Goal: Communication & Community: Ask a question

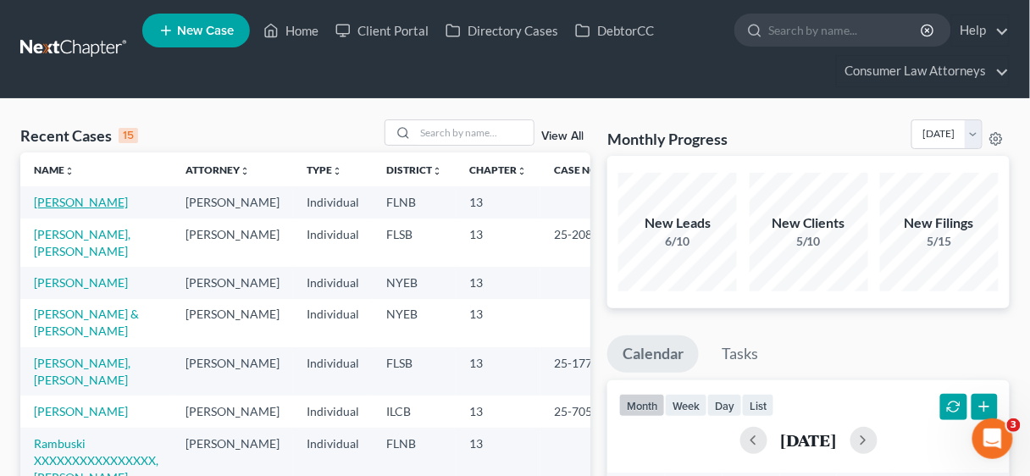
click at [90, 201] on link "[PERSON_NAME]" at bounding box center [81, 202] width 94 height 14
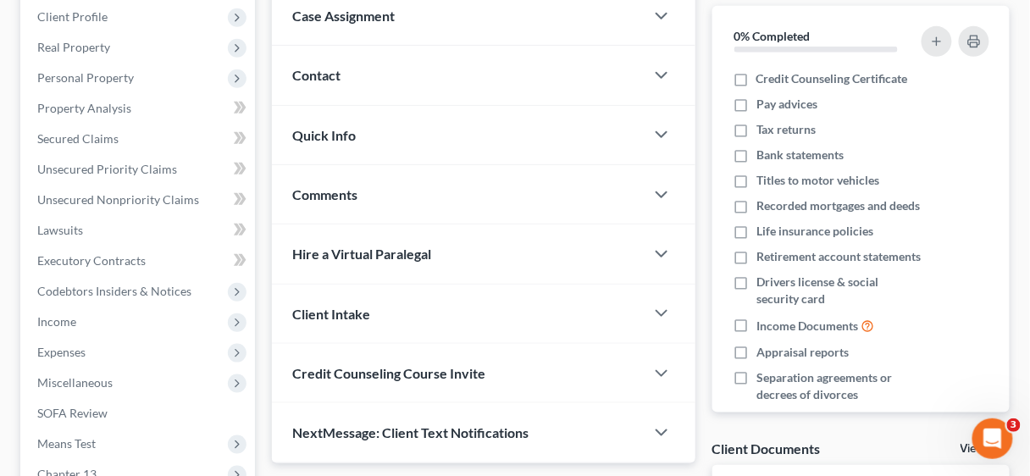
scroll to position [271, 0]
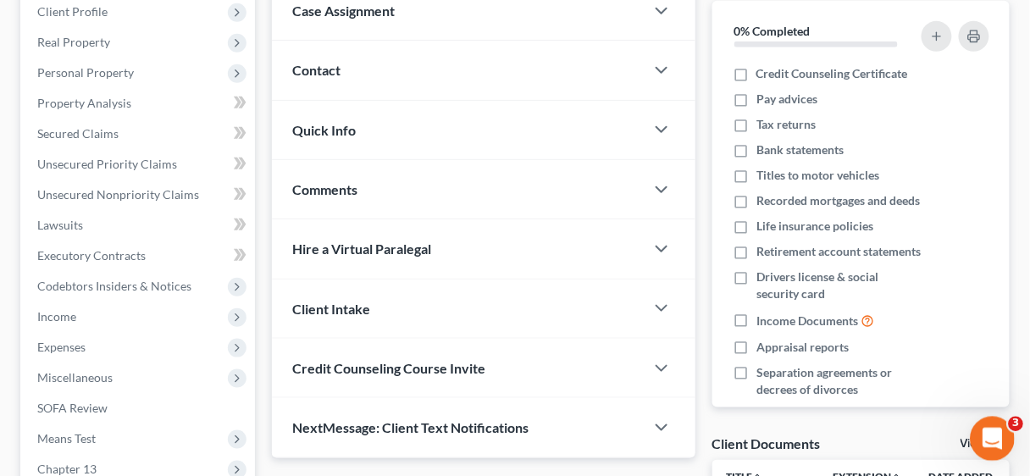
click at [998, 434] on icon "Open Intercom Messenger" at bounding box center [989, 437] width 28 height 28
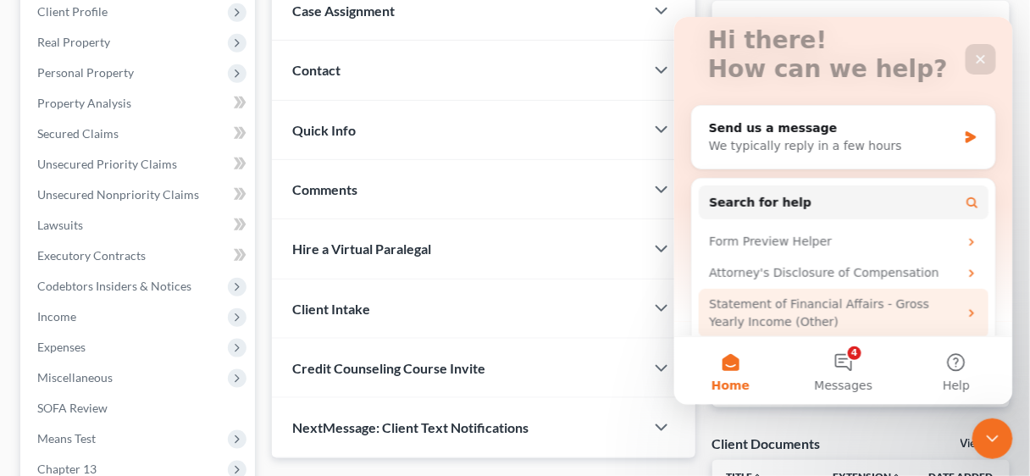
scroll to position [0, 0]
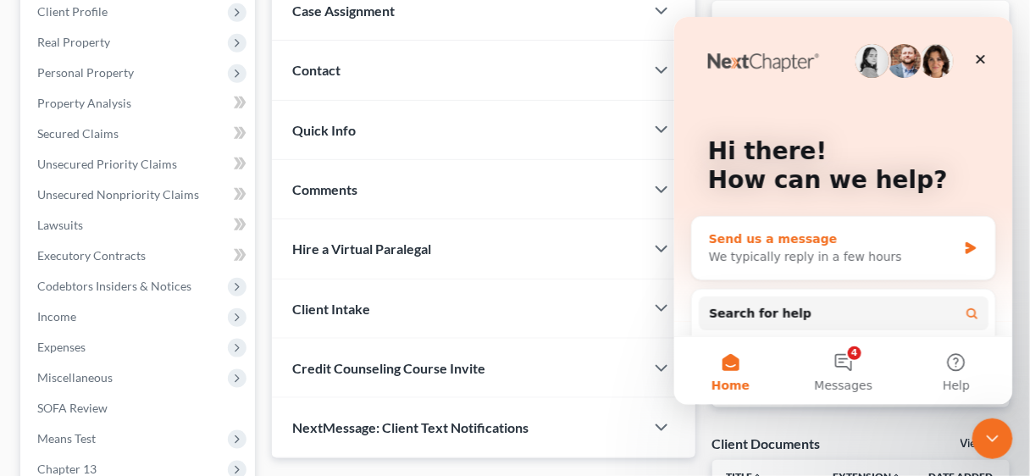
click at [801, 256] on div "We typically reply in a few hours" at bounding box center [832, 256] width 248 height 18
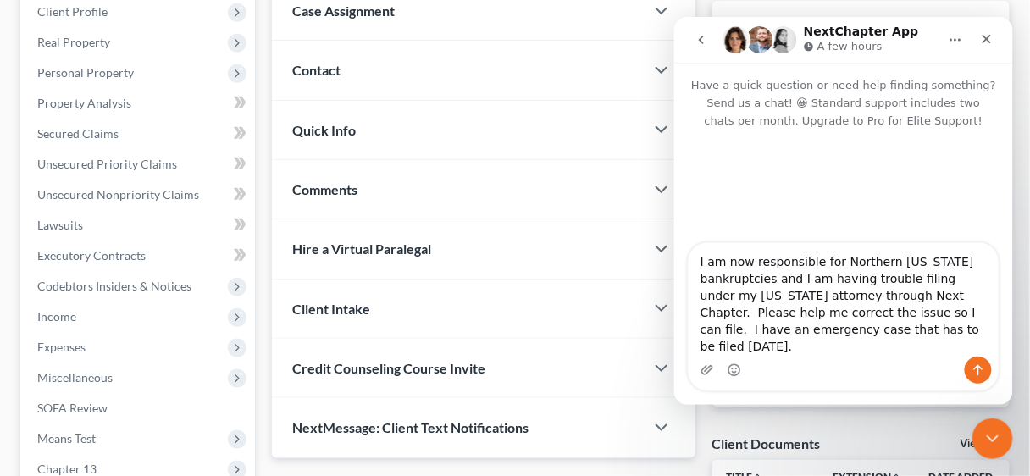
type textarea "I am now responsible for Northern [US_STATE] bankruptcies and I am having troub…"
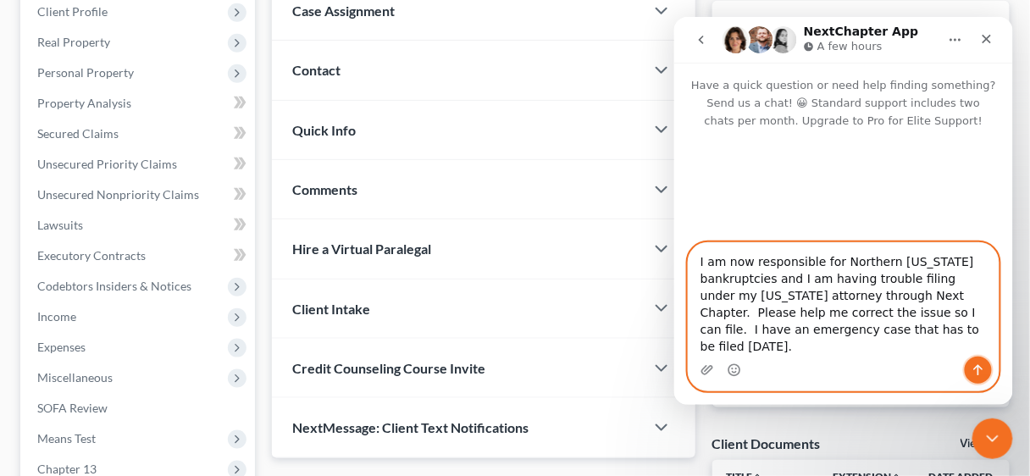
click at [976, 367] on icon "Send a message…" at bounding box center [977, 369] width 9 height 11
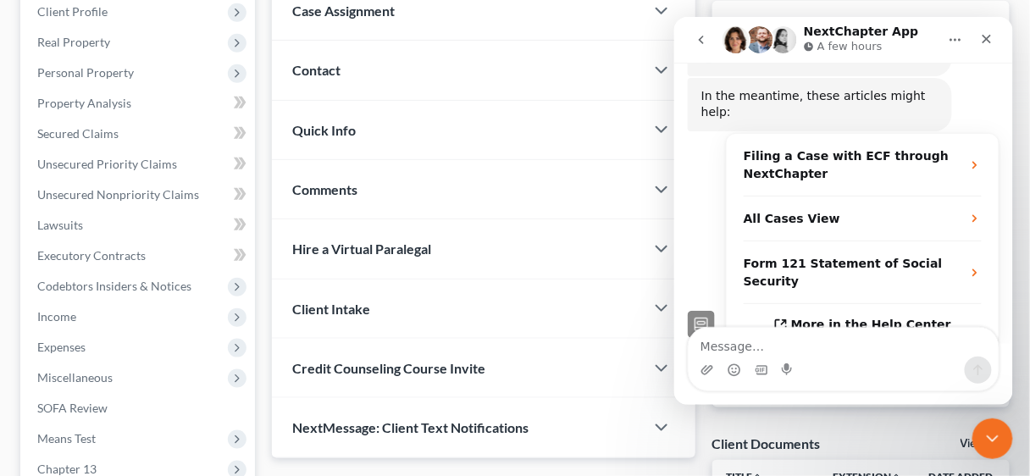
scroll to position [351, 0]
click at [726, 341] on textarea "Message…" at bounding box center [843, 341] width 310 height 29
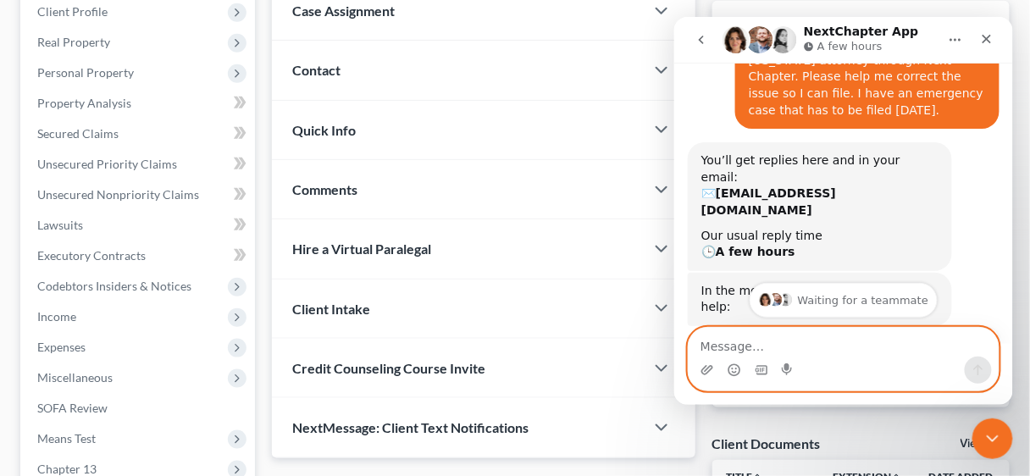
scroll to position [203, 0]
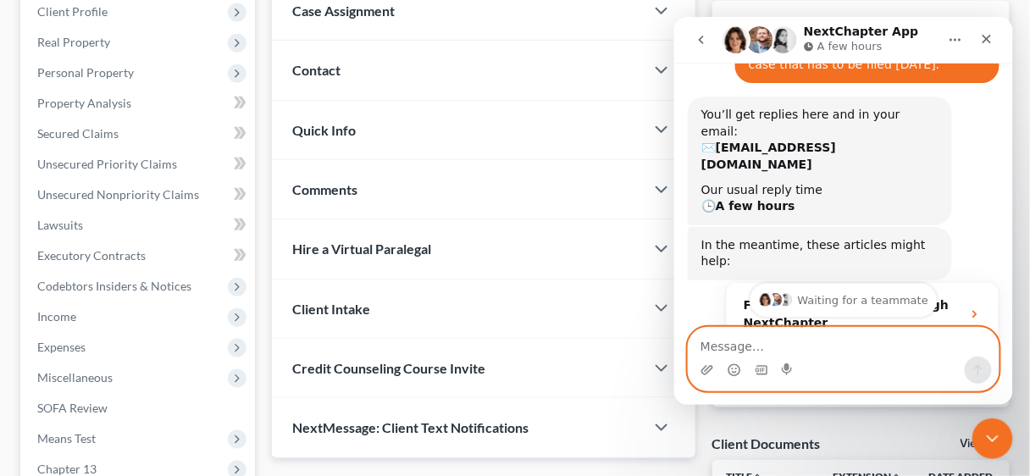
click at [751, 344] on textarea "Message…" at bounding box center [843, 341] width 310 height 29
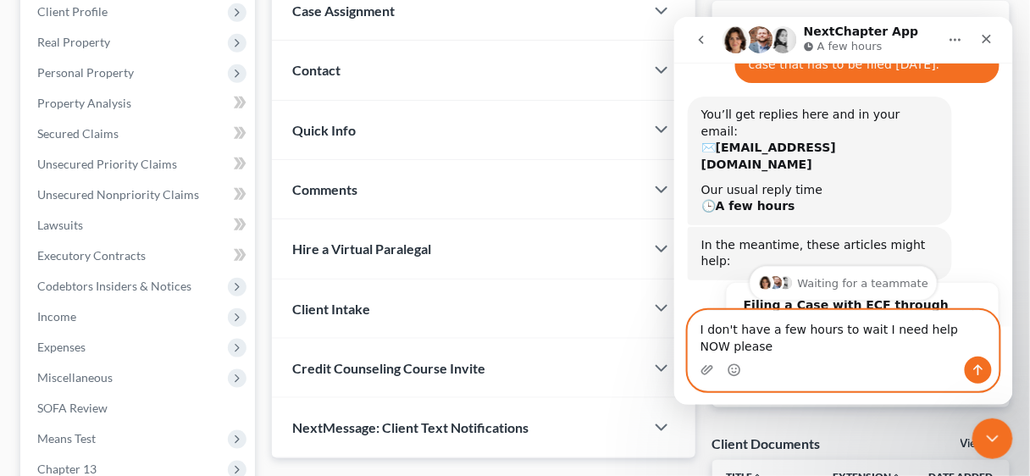
type textarea "I don't have a few hours to wait I need help NOW please"
click at [968, 367] on button "Send a message…" at bounding box center [977, 369] width 27 height 27
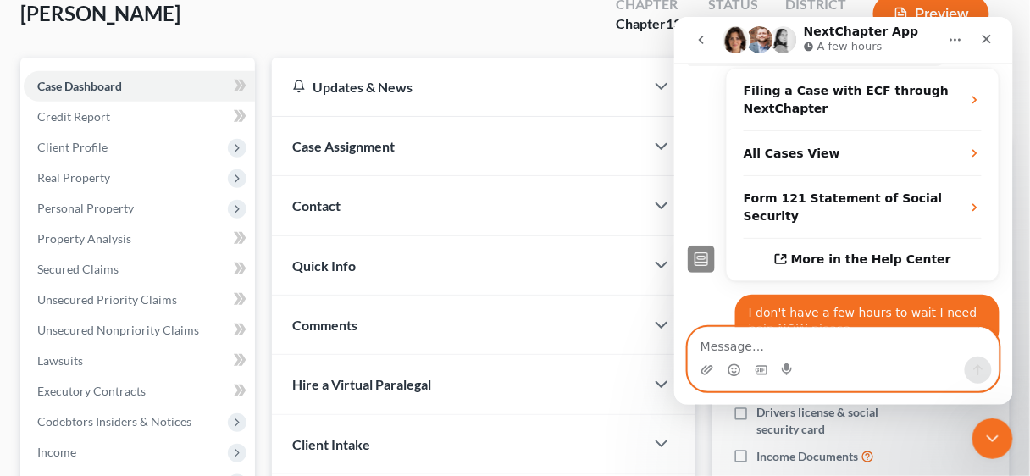
scroll to position [68, 0]
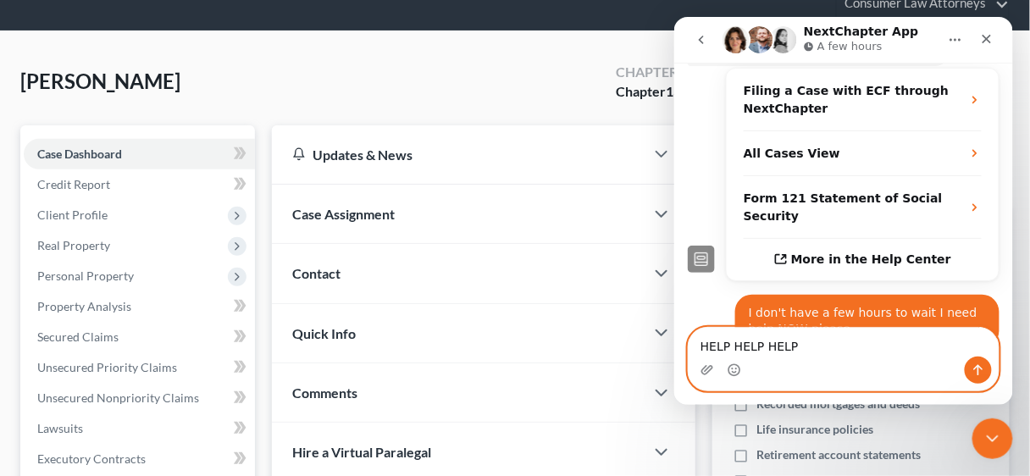
type textarea "HELP HELP HELP"
click at [973, 371] on icon "Send a message…" at bounding box center [977, 369] width 14 height 14
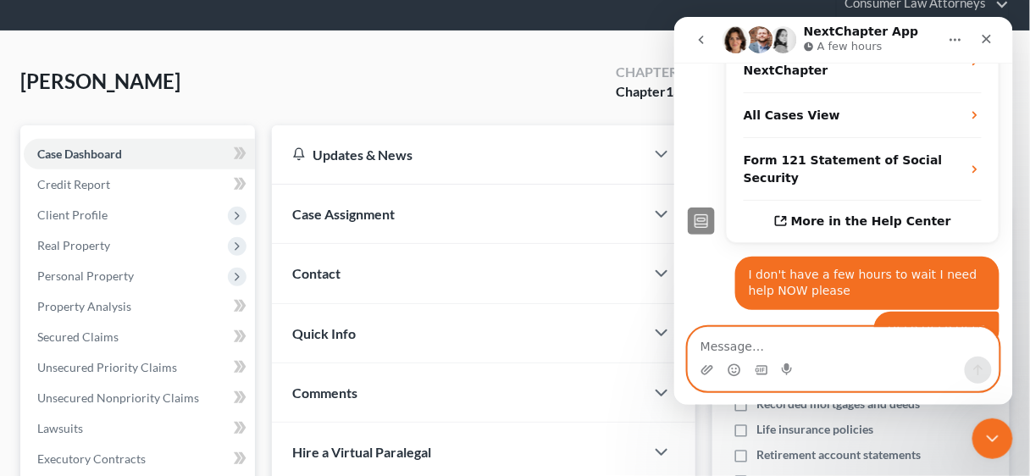
scroll to position [0, 0]
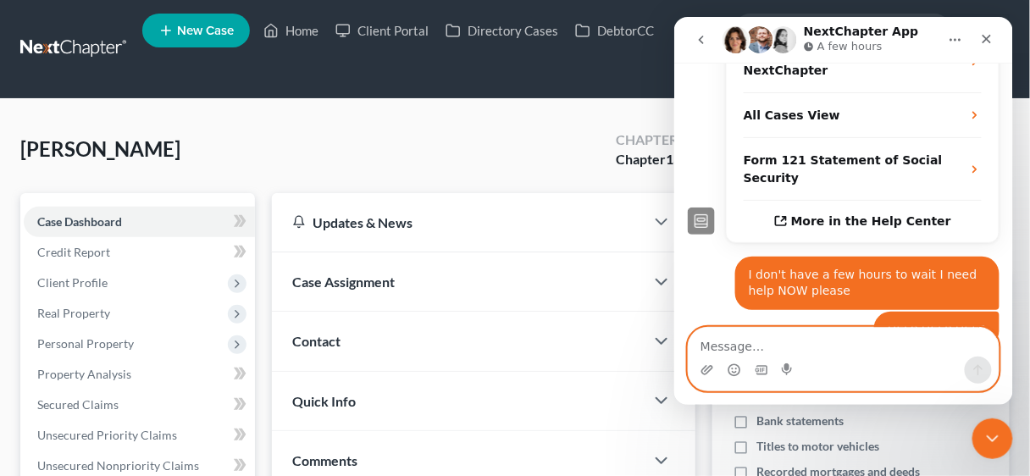
click at [762, 349] on textarea "Message…" at bounding box center [843, 341] width 310 height 29
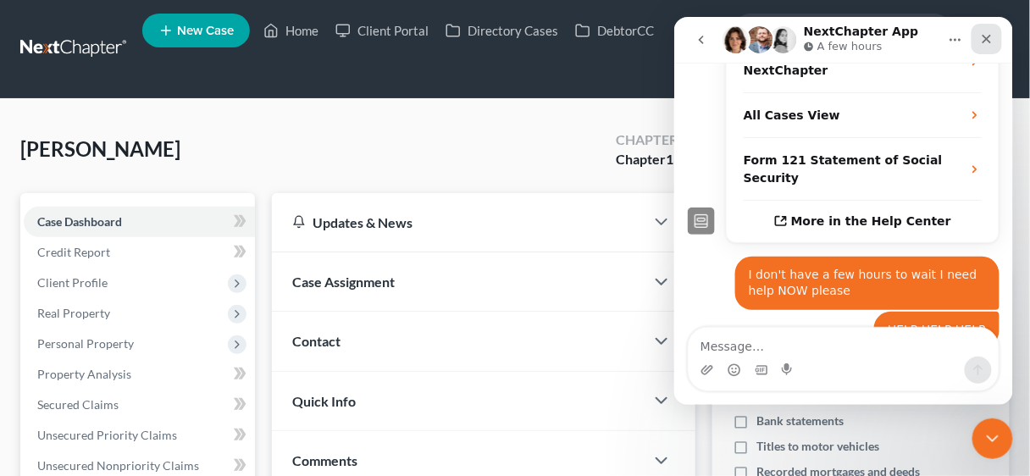
click at [988, 36] on icon "Close" at bounding box center [985, 38] width 9 height 9
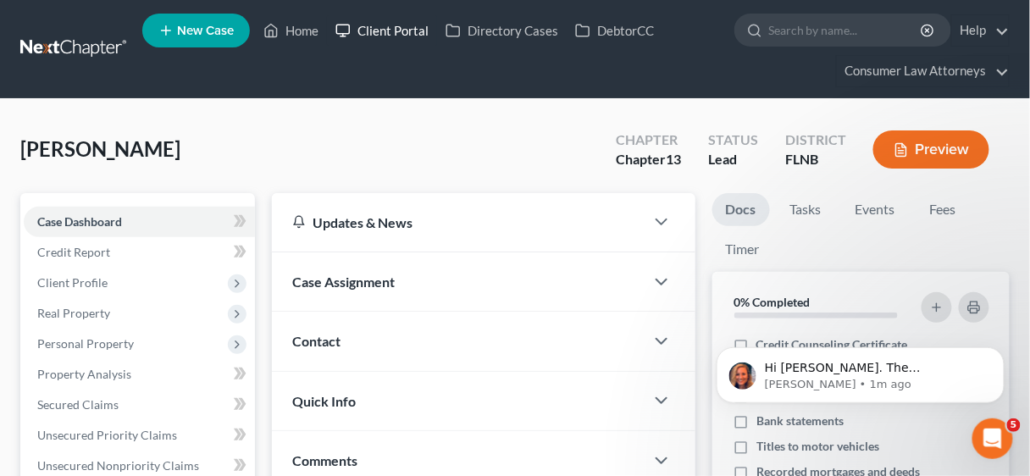
scroll to position [714, 0]
click at [893, 376] on p "[PERSON_NAME] • 1m ago" at bounding box center [873, 383] width 218 height 15
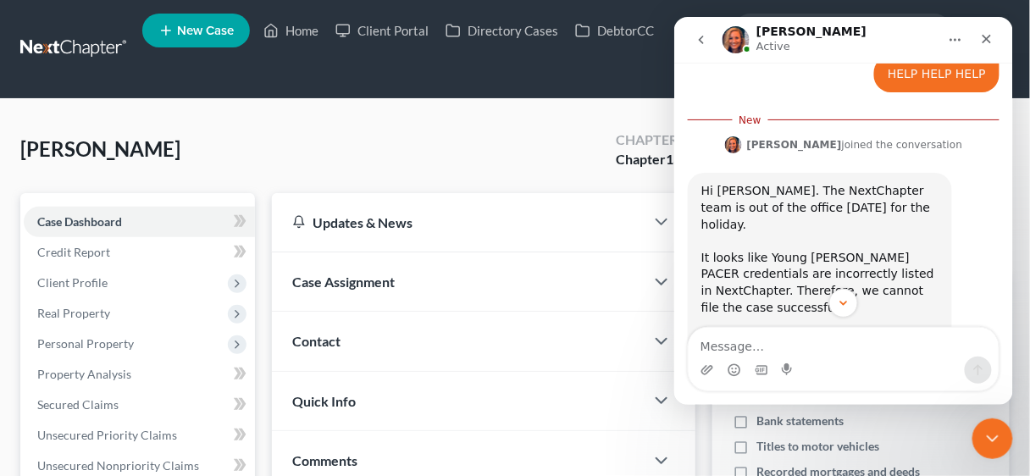
scroll to position [742, 0]
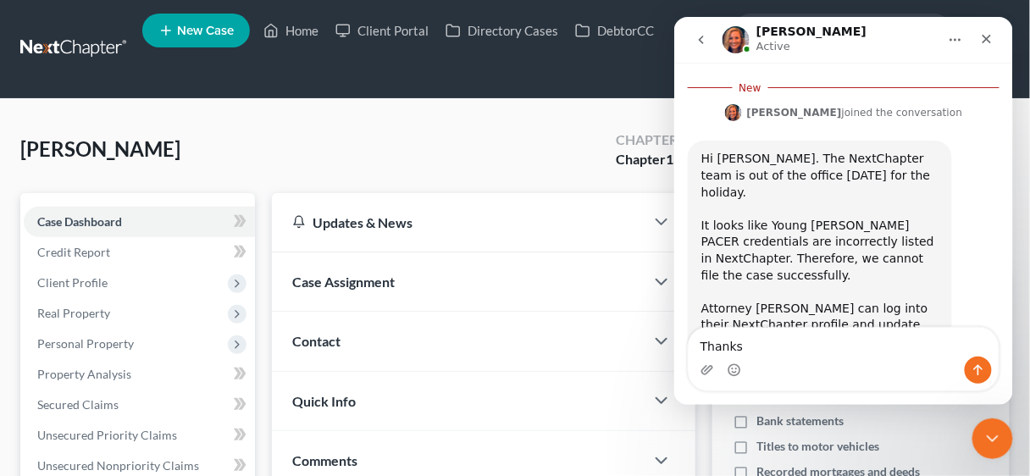
type textarea "Thanks"
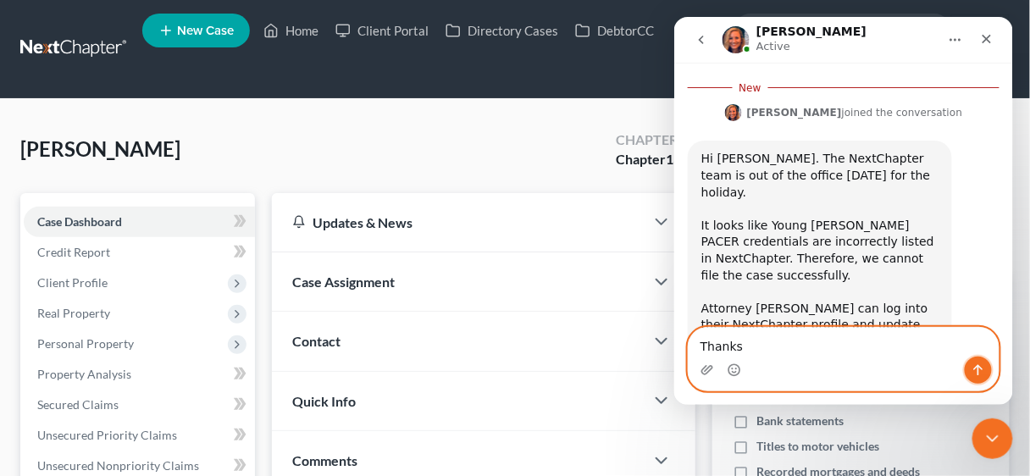
click at [980, 367] on icon "Send a message…" at bounding box center [977, 369] width 14 height 14
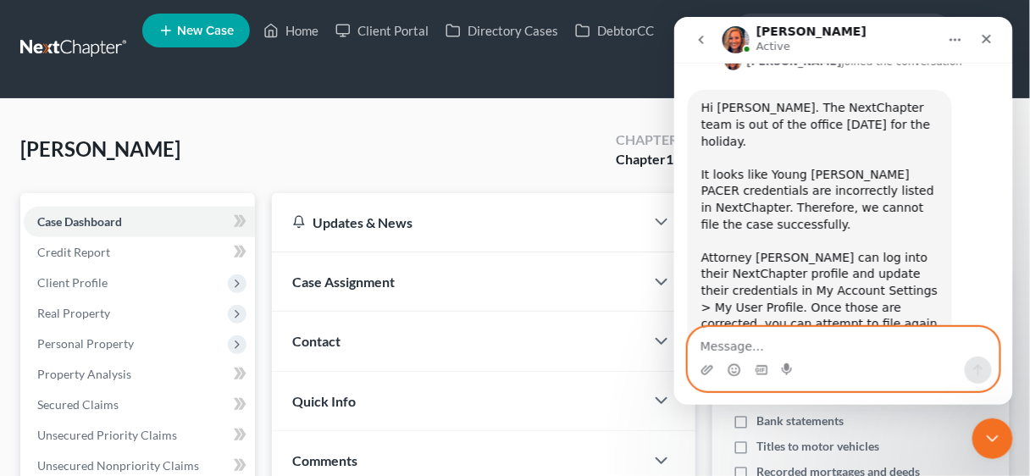
scroll to position [765, 0]
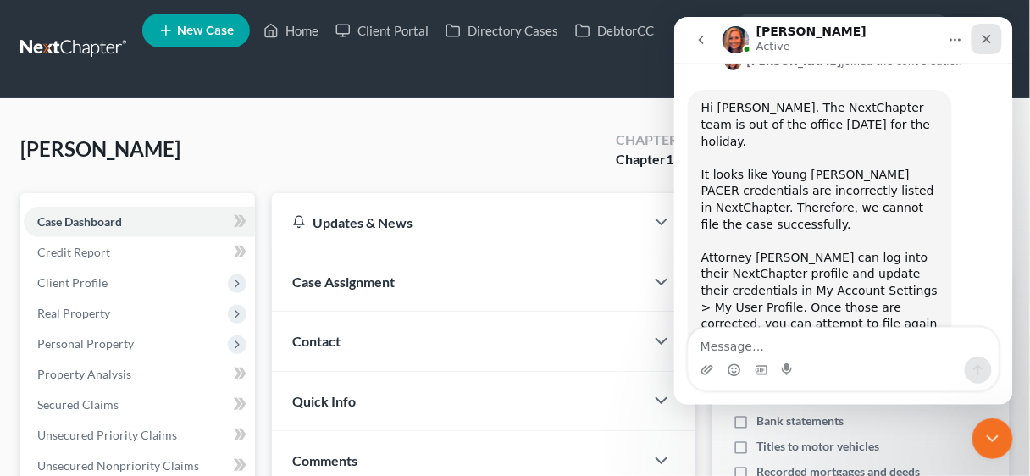
click at [989, 37] on icon "Close" at bounding box center [986, 38] width 14 height 14
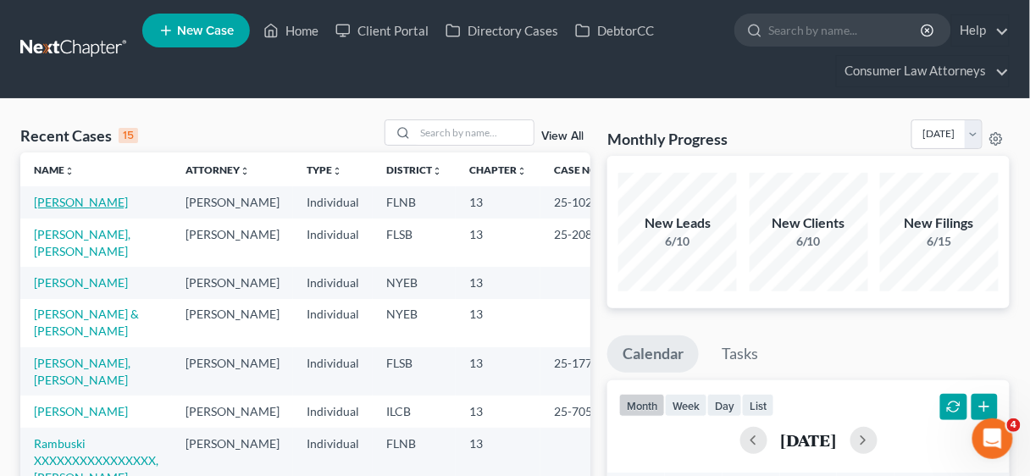
click at [110, 198] on link "[PERSON_NAME]" at bounding box center [81, 202] width 94 height 14
